Goal: Information Seeking & Learning: Find specific fact

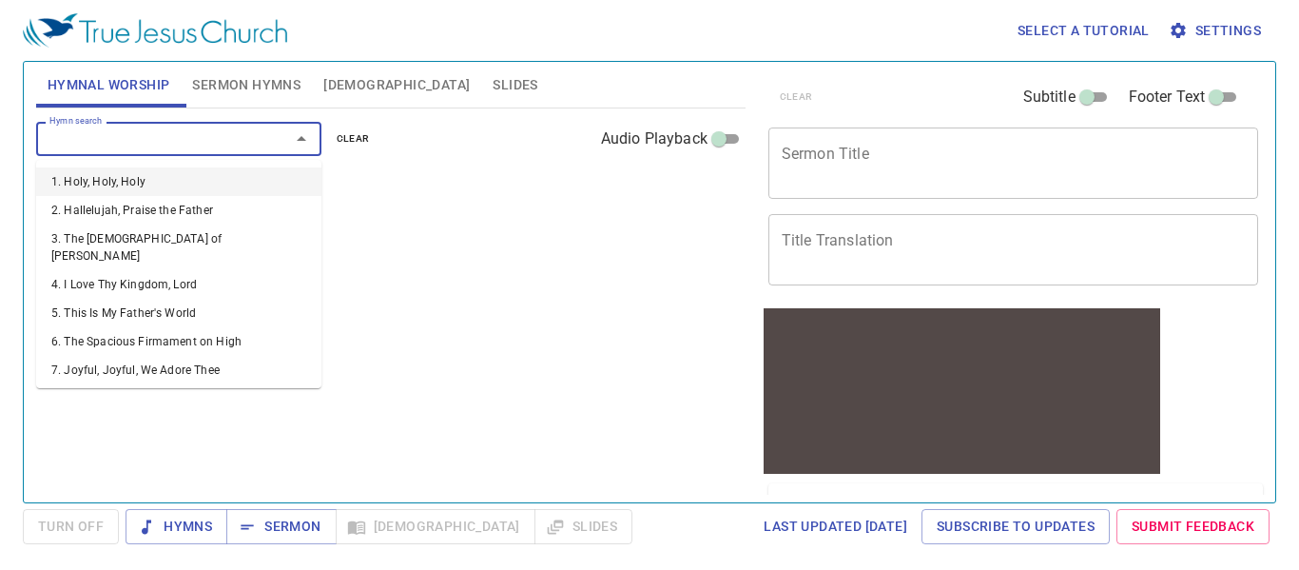
click at [239, 149] on input "Hymn search" at bounding box center [151, 138] width 218 height 22
type input "1"
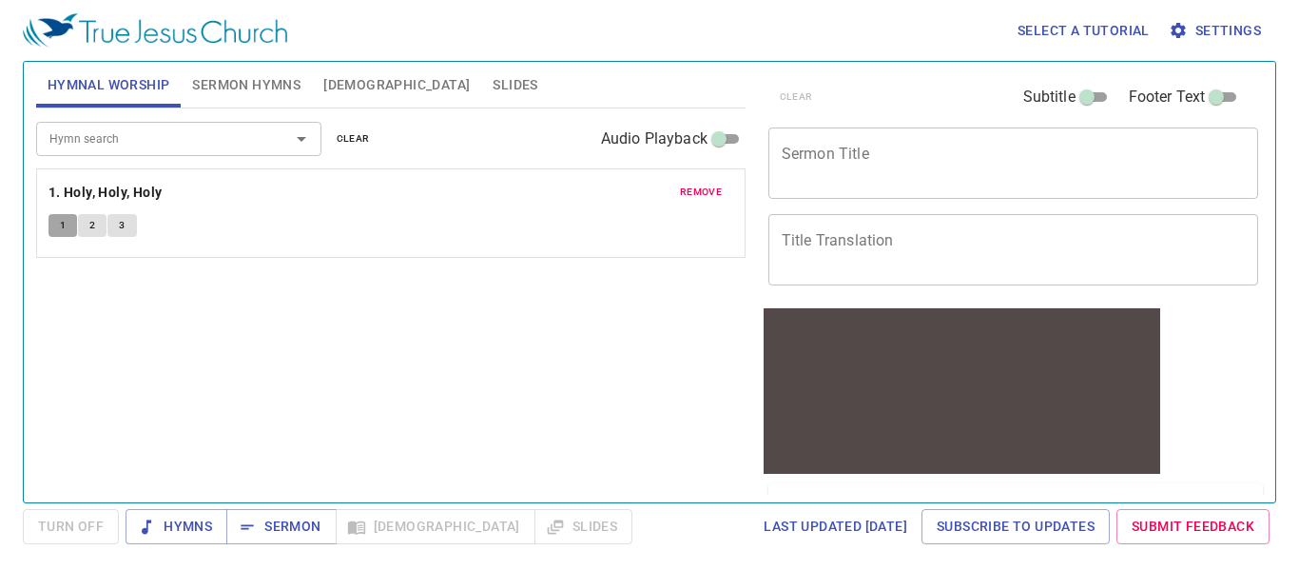
click at [72, 223] on button "1" at bounding box center [62, 225] width 29 height 23
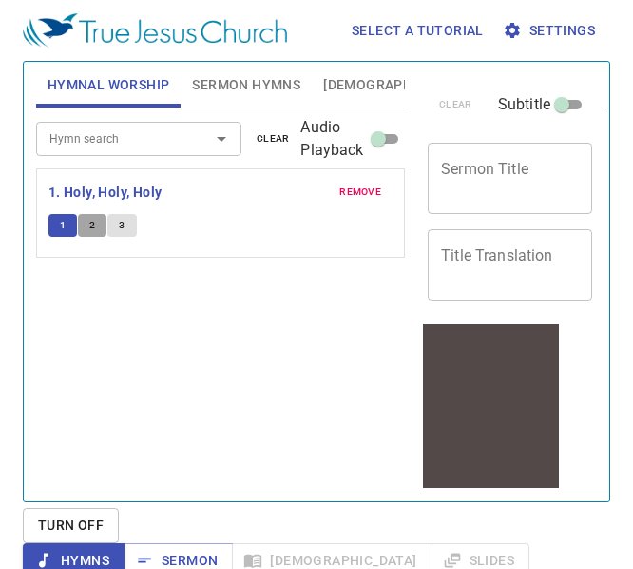
click at [106, 224] on button "2" at bounding box center [92, 225] width 29 height 23
click at [183, 304] on div "Hymn search Hymn search clear Audio Playback remove 1. Holy, Holy, Holy 1 2 3" at bounding box center [220, 296] width 369 height 377
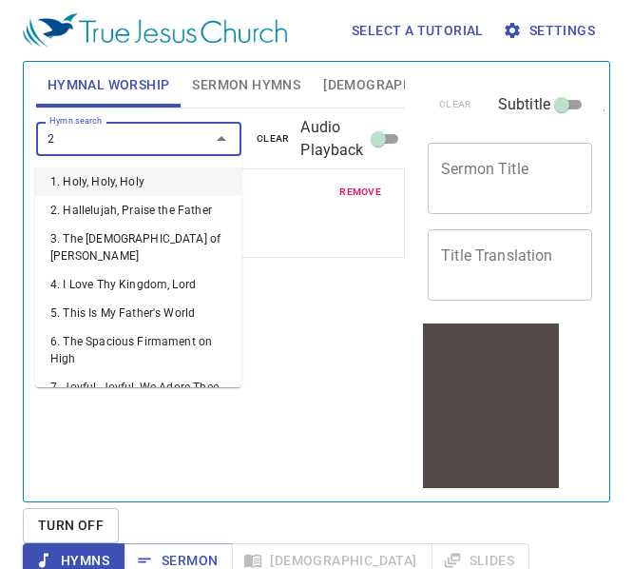
click at [110, 127] on input "2" at bounding box center [111, 138] width 138 height 22
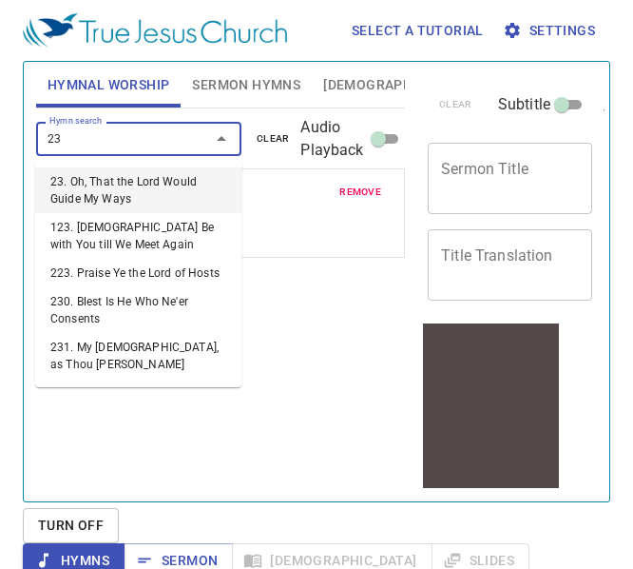
type input "236"
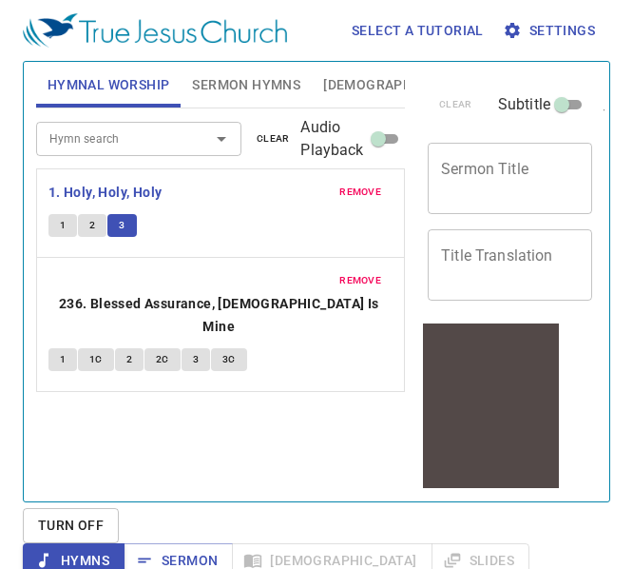
drag, startPoint x: 73, startPoint y: 327, endPoint x: 68, endPoint y: 307, distance: 20.5
click at [68, 307] on div "remove 1. Holy, Holy, Holy 1 2 3 remove 236. Blessed Assurance, [DEMOGRAPHIC_DA…" at bounding box center [220, 279] width 369 height 223
click at [68, 348] on button "1" at bounding box center [62, 359] width 29 height 23
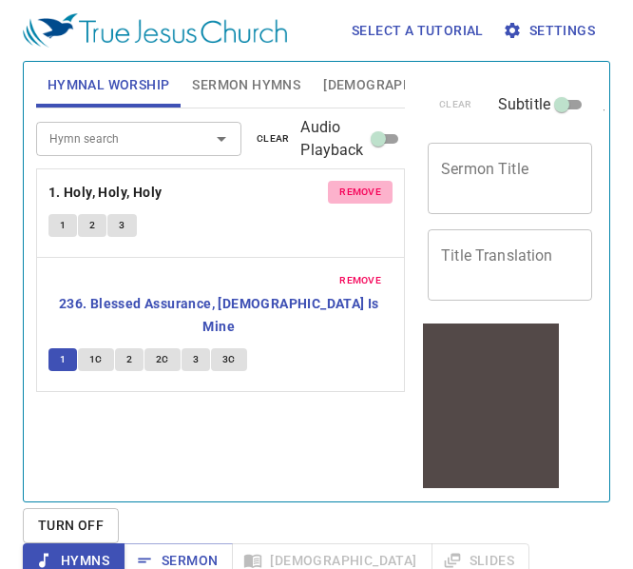
click at [376, 199] on span "remove" at bounding box center [360, 192] width 42 height 17
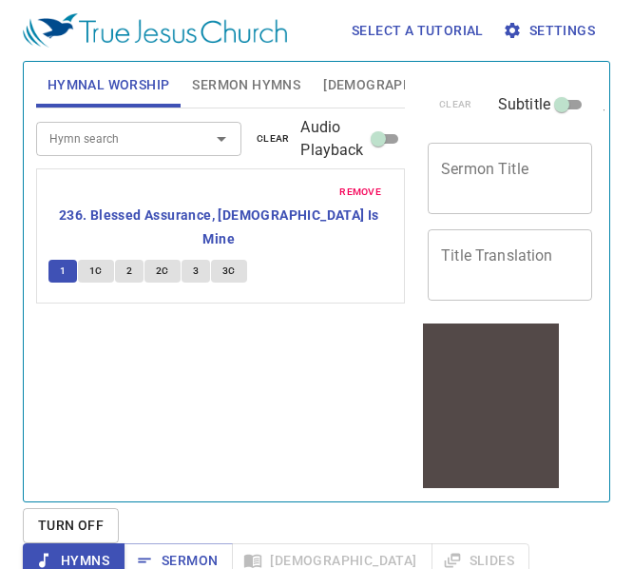
click at [192, 349] on div "Hymn search Hymn search clear Audio Playback remove 236. Blessed Assurance, [DE…" at bounding box center [220, 296] width 369 height 377
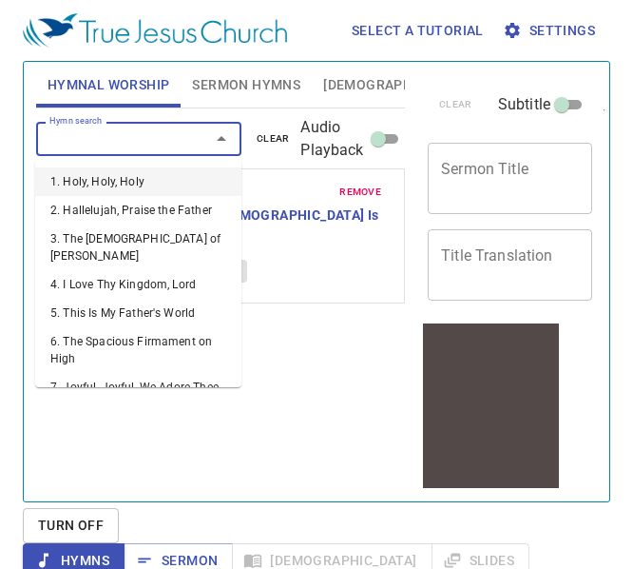
click at [95, 136] on input "Hymn search" at bounding box center [111, 138] width 138 height 22
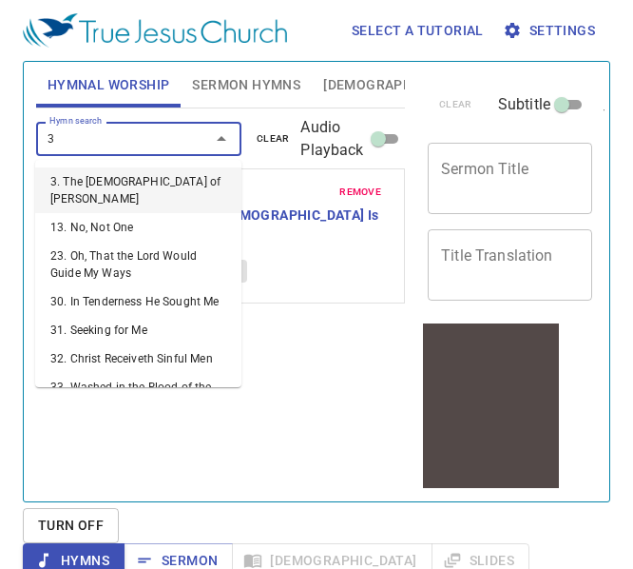
type input "39"
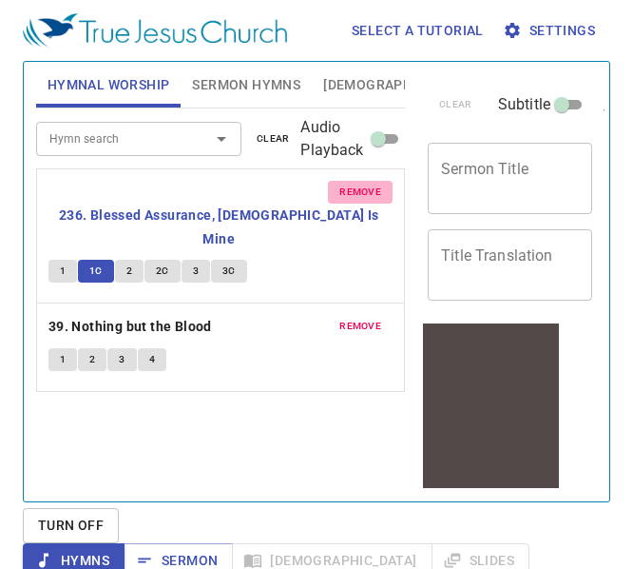
click at [363, 186] on span "remove" at bounding box center [360, 192] width 42 height 17
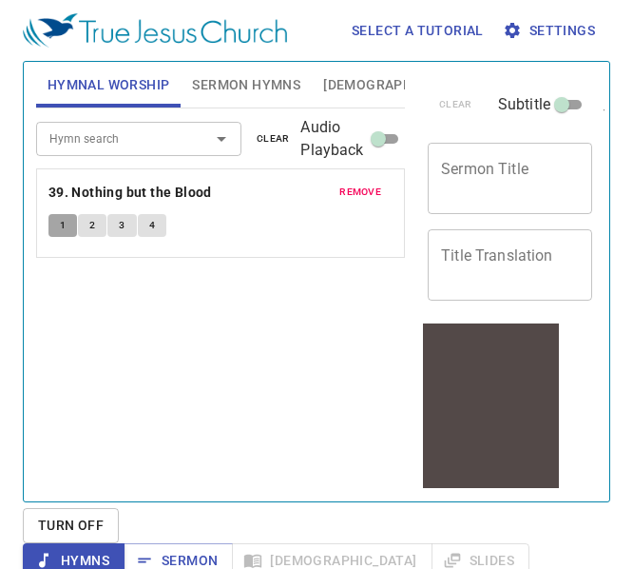
click at [64, 233] on span "1" at bounding box center [63, 225] width 6 height 17
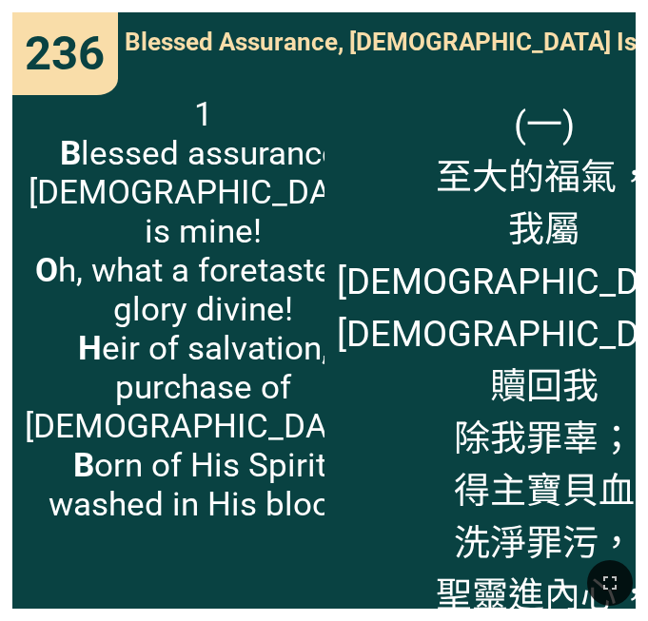
click at [270, 300] on span "1 B lessed assurance, Jesus is mine! O h, what a foretaste of glory divine! H e…" at bounding box center [203, 309] width 357 height 429
